Goal: Information Seeking & Learning: Learn about a topic

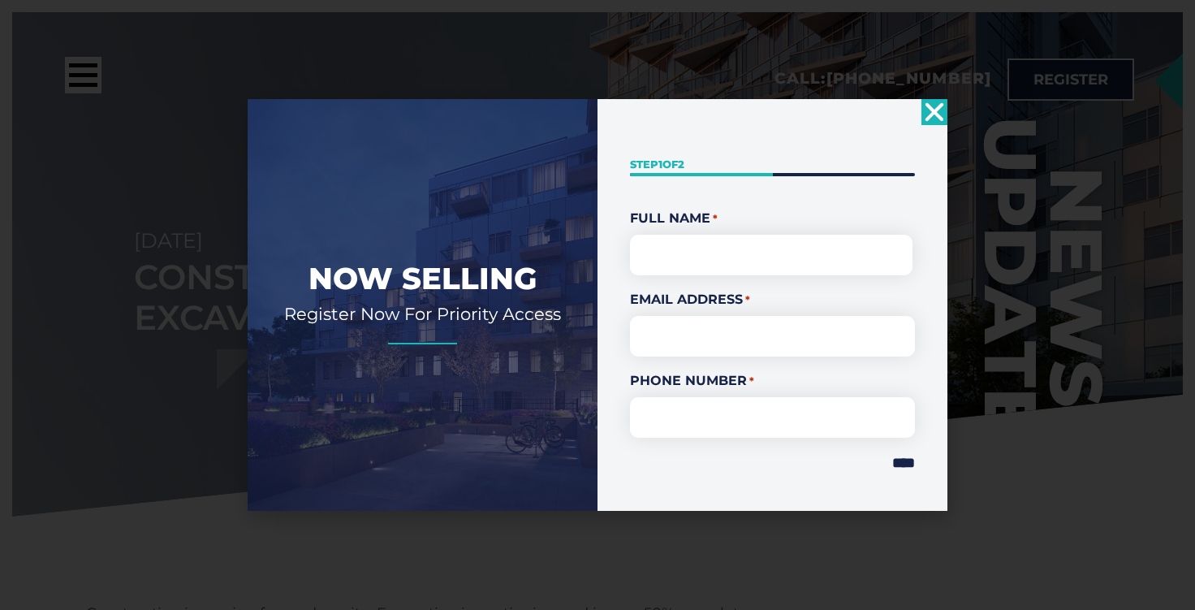
click at [946, 120] on icon "Close" at bounding box center [934, 112] width 26 height 26
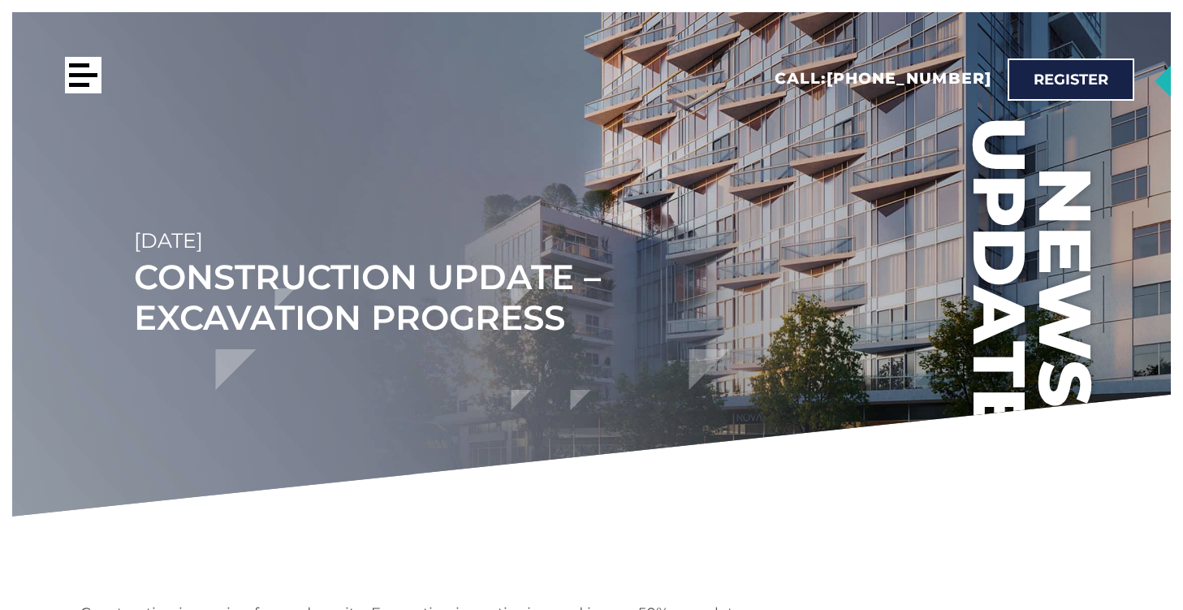
click at [76, 84] on div at bounding box center [79, 85] width 20 height 4
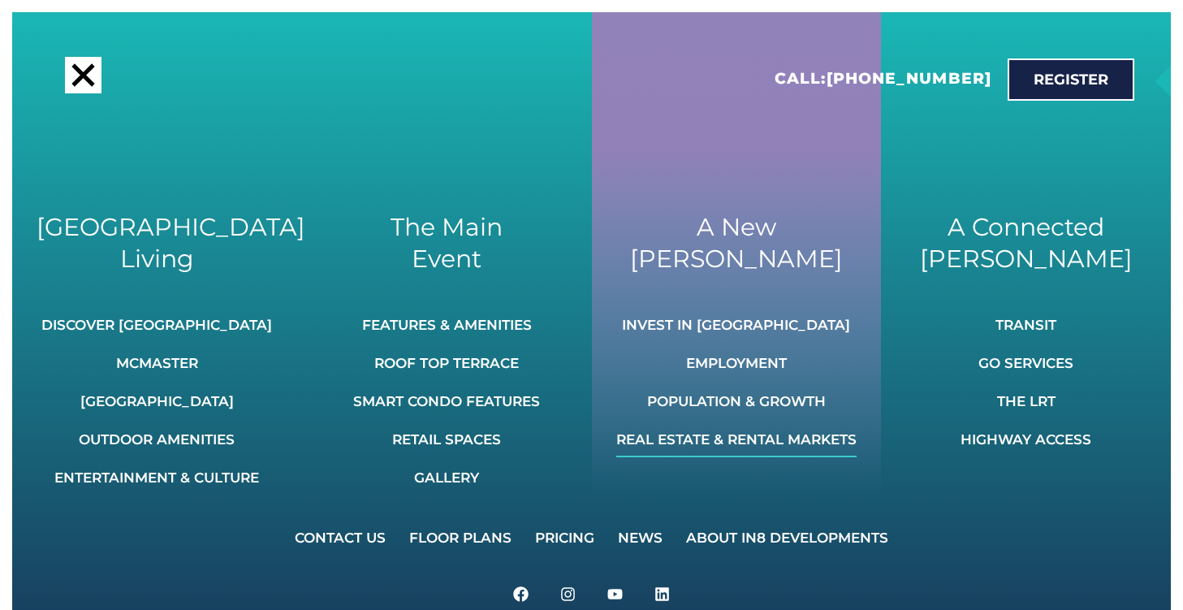
click at [732, 446] on link "Real Estate & Rental Markets" at bounding box center [736, 439] width 240 height 36
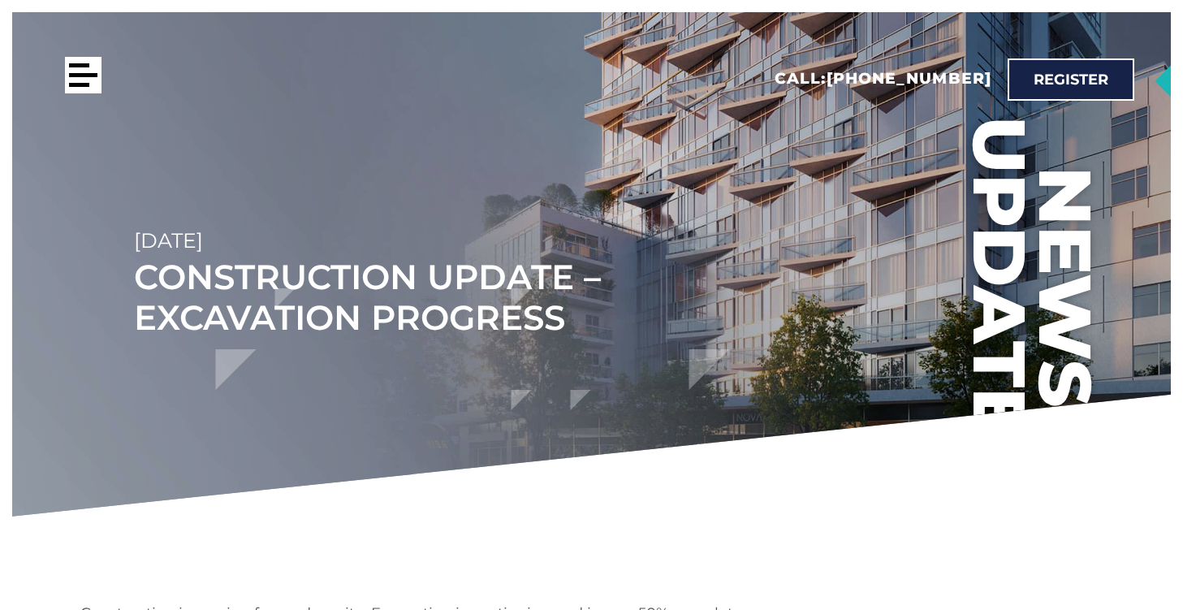
click at [79, 78] on div at bounding box center [83, 75] width 37 height 37
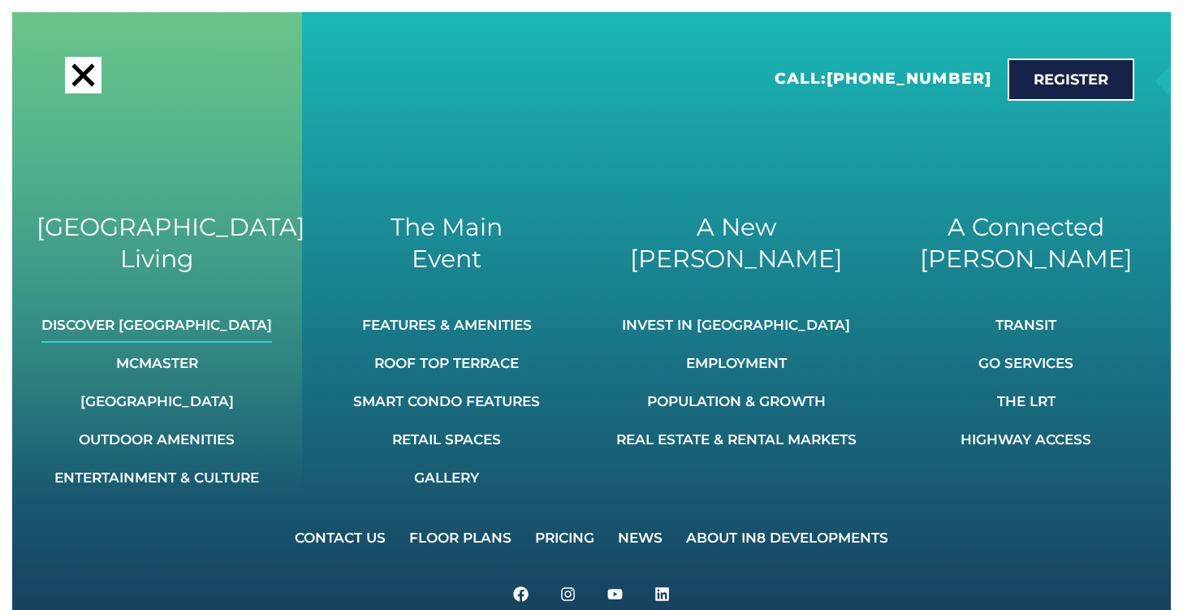
click at [179, 322] on link "Discover [GEOGRAPHIC_DATA]" at bounding box center [156, 325] width 231 height 36
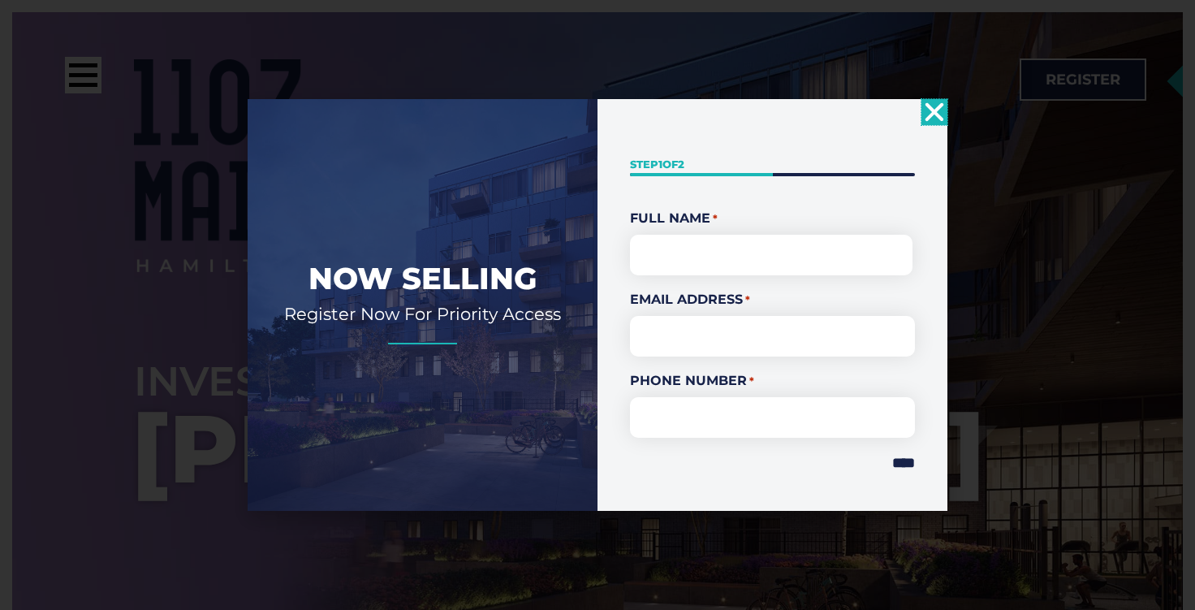
click at [1182, 418] on div "Now Selling Register Now For Priority Access " * " indicates required fields St…" at bounding box center [597, 305] width 1195 height 610
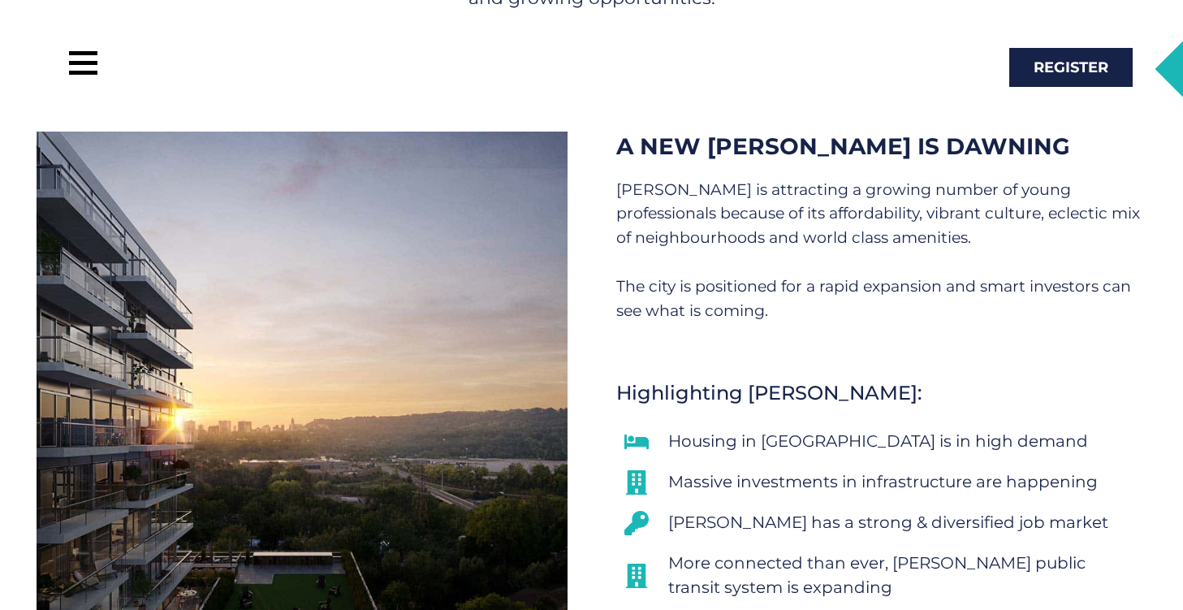
scroll to position [948, 0]
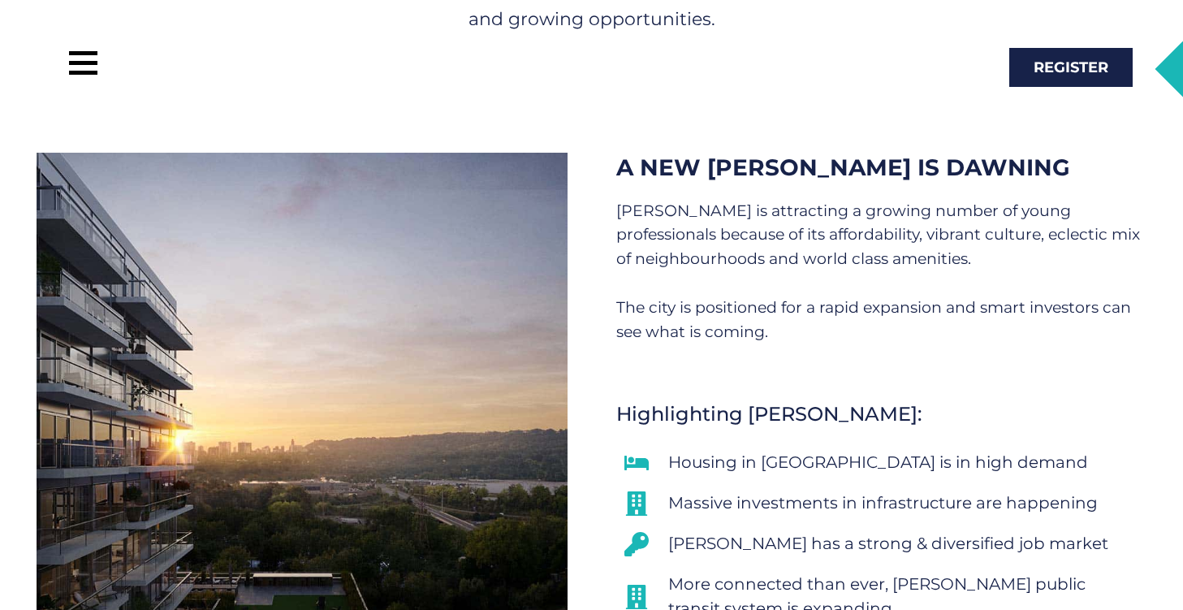
click at [964, 255] on div "Hamilton is attracting a growing number of young professionals because of its a…" at bounding box center [881, 271] width 531 height 145
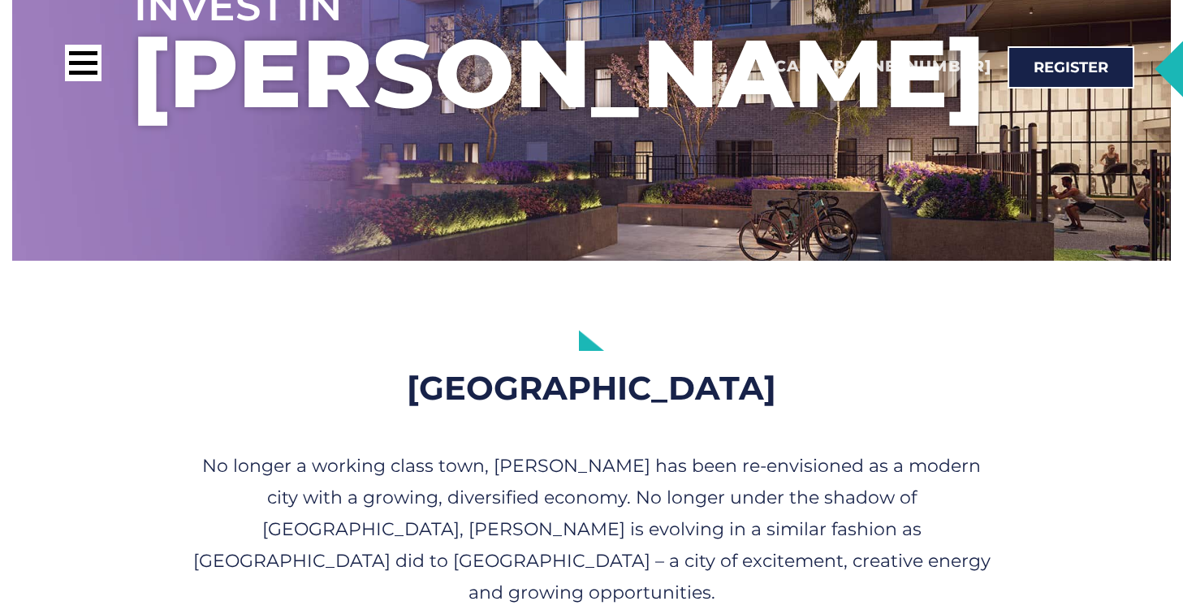
scroll to position [0, 0]
